Goal: Transaction & Acquisition: Download file/media

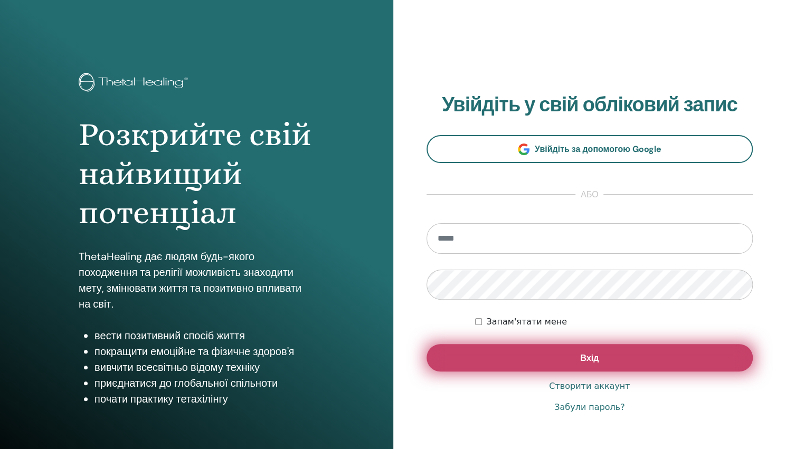
type input "**********"
click at [589, 355] on span "Вхід" at bounding box center [589, 357] width 18 height 11
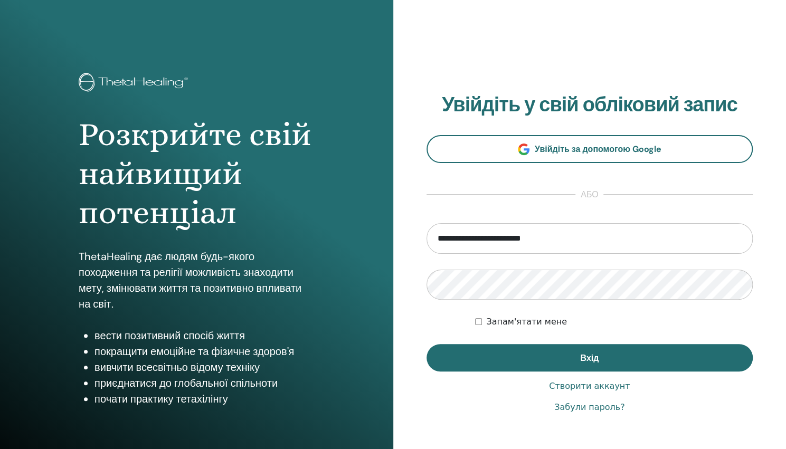
click at [518, 316] on label "Запам'ятати мене" at bounding box center [526, 321] width 81 height 13
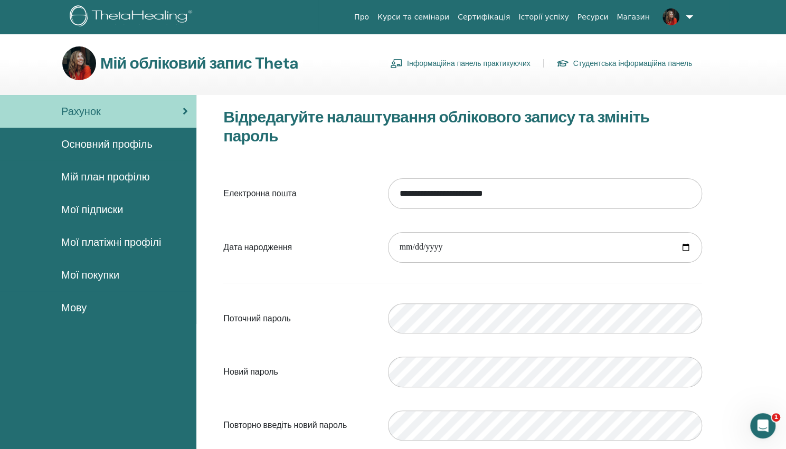
click at [107, 277] on span "Мої покупки" at bounding box center [90, 275] width 58 height 16
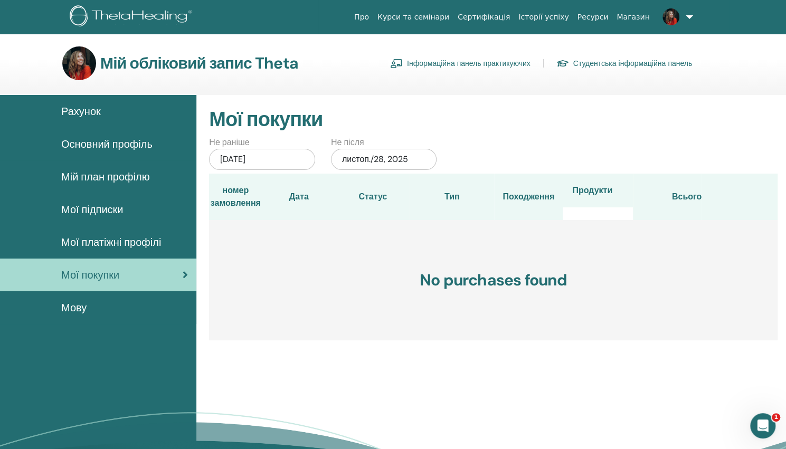
click at [690, 17] on link at bounding box center [675, 17] width 43 height 34
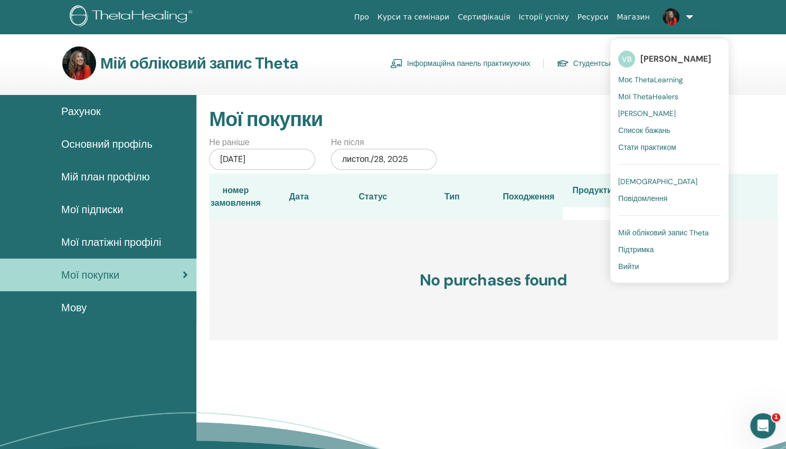
click at [650, 112] on span "[PERSON_NAME]" at bounding box center [647, 113] width 58 height 9
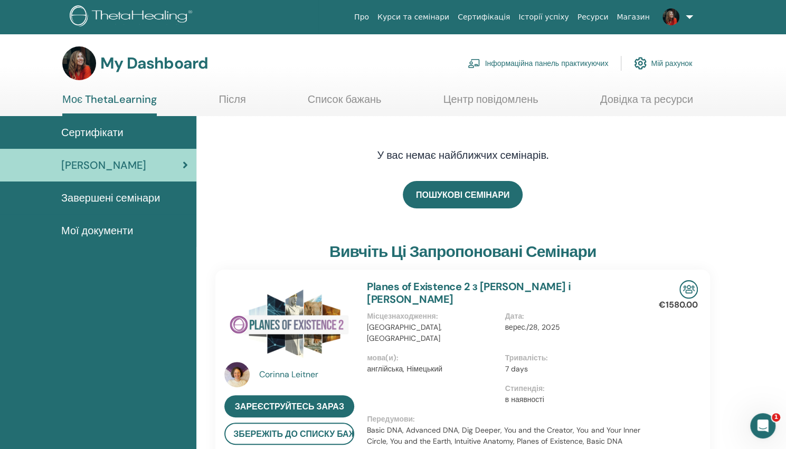
click at [690, 14] on link at bounding box center [675, 17] width 43 height 34
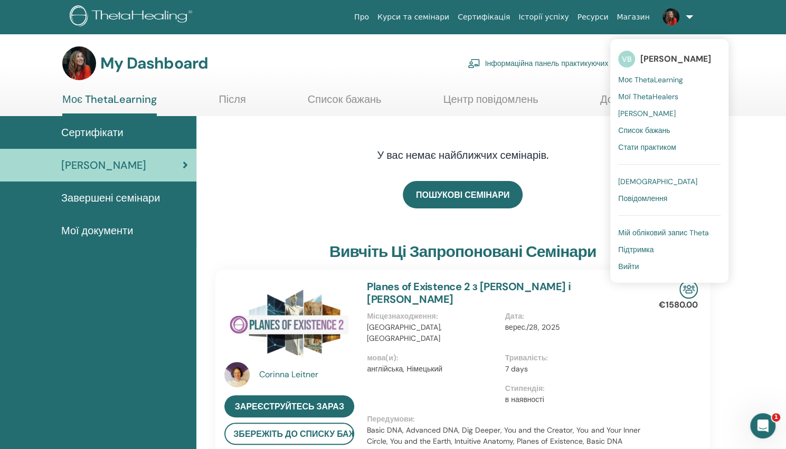
click at [652, 77] on span "Моє ThetaLearning" at bounding box center [650, 79] width 65 height 9
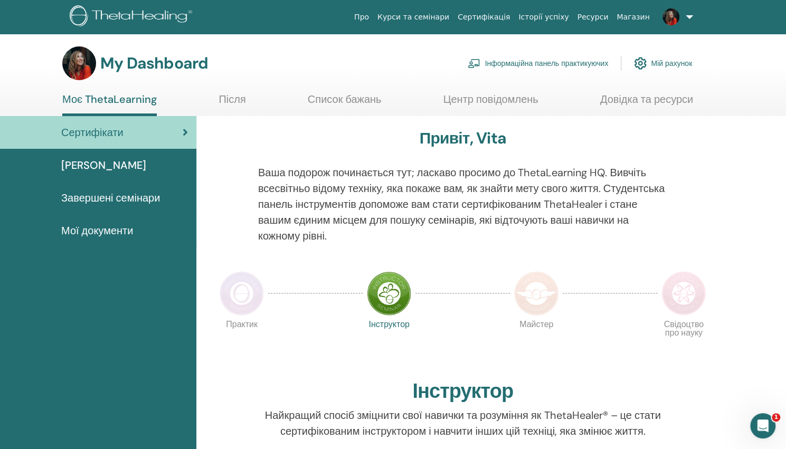
click at [130, 205] on span "Завершені семінари" at bounding box center [110, 198] width 99 height 16
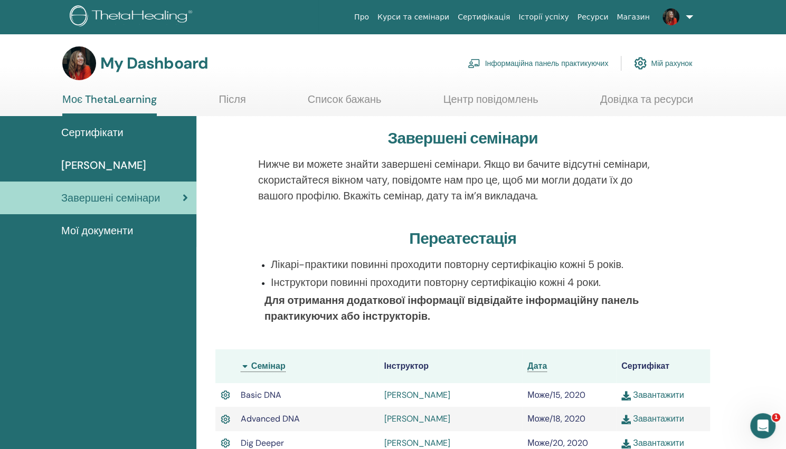
scroll to position [238, 0]
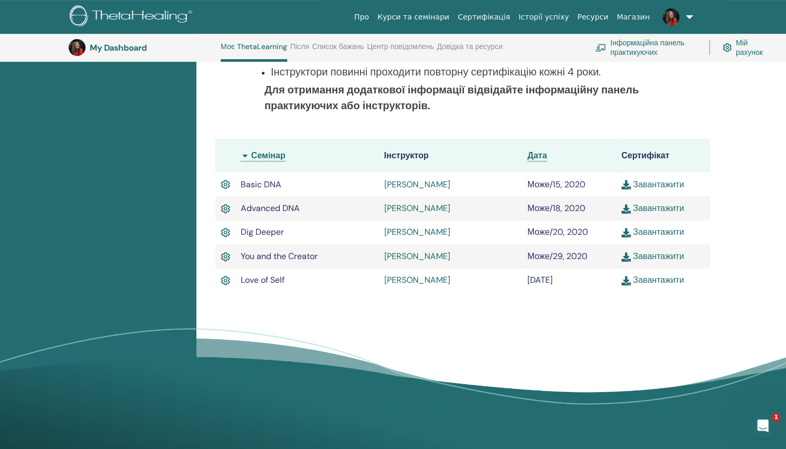
click at [655, 183] on link "Завантажити" at bounding box center [652, 184] width 63 height 11
click at [673, 208] on link "Завантажити" at bounding box center [652, 208] width 63 height 11
click at [653, 233] on link "Завантажити" at bounding box center [652, 231] width 63 height 11
click at [659, 255] on link "Завантажити" at bounding box center [652, 256] width 63 height 11
click at [654, 279] on link "Завантажити" at bounding box center [652, 279] width 63 height 11
